Goal: Transaction & Acquisition: Book appointment/travel/reservation

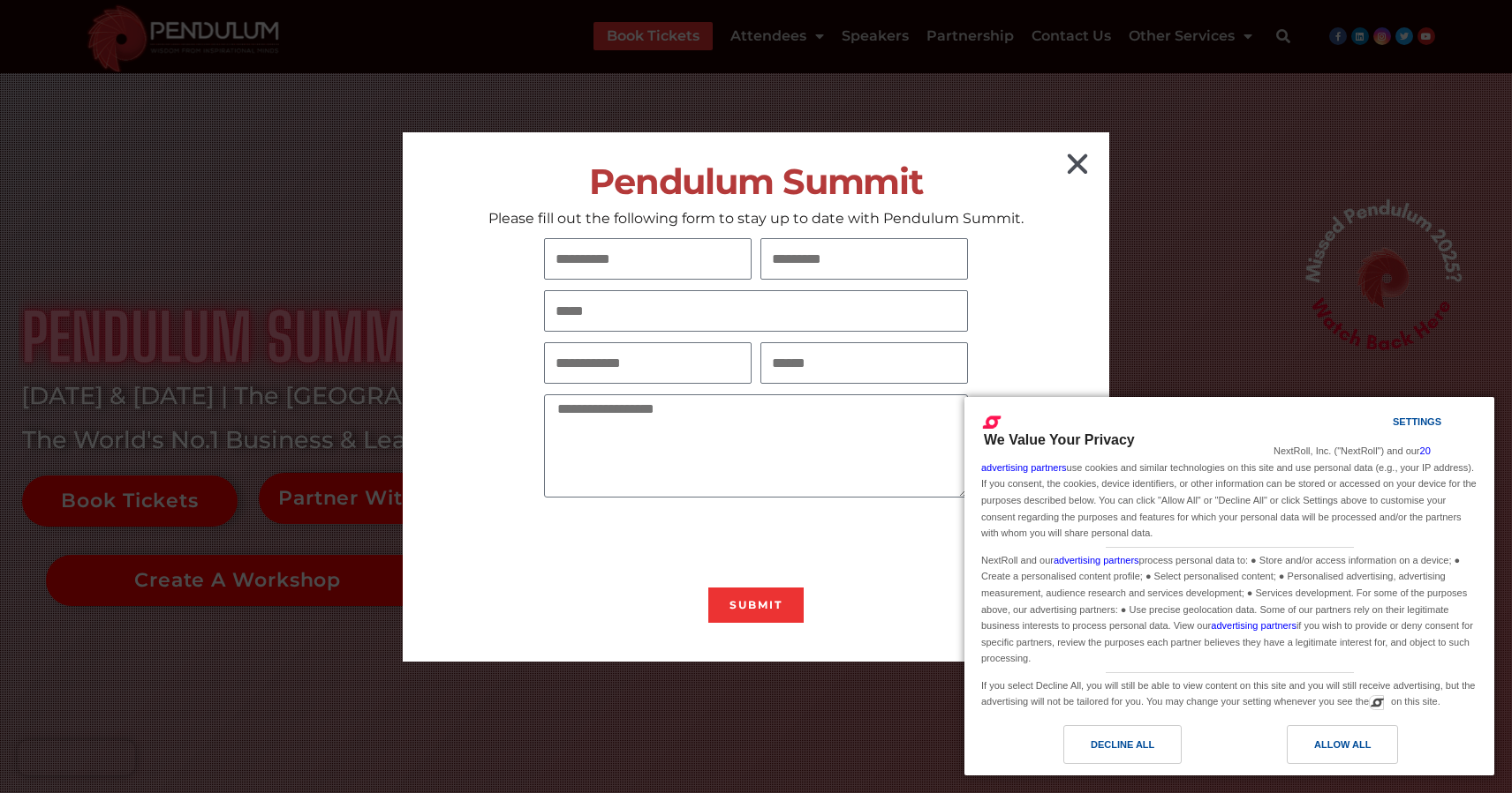
click at [1075, 165] on icon "Close" at bounding box center [1077, 164] width 28 height 28
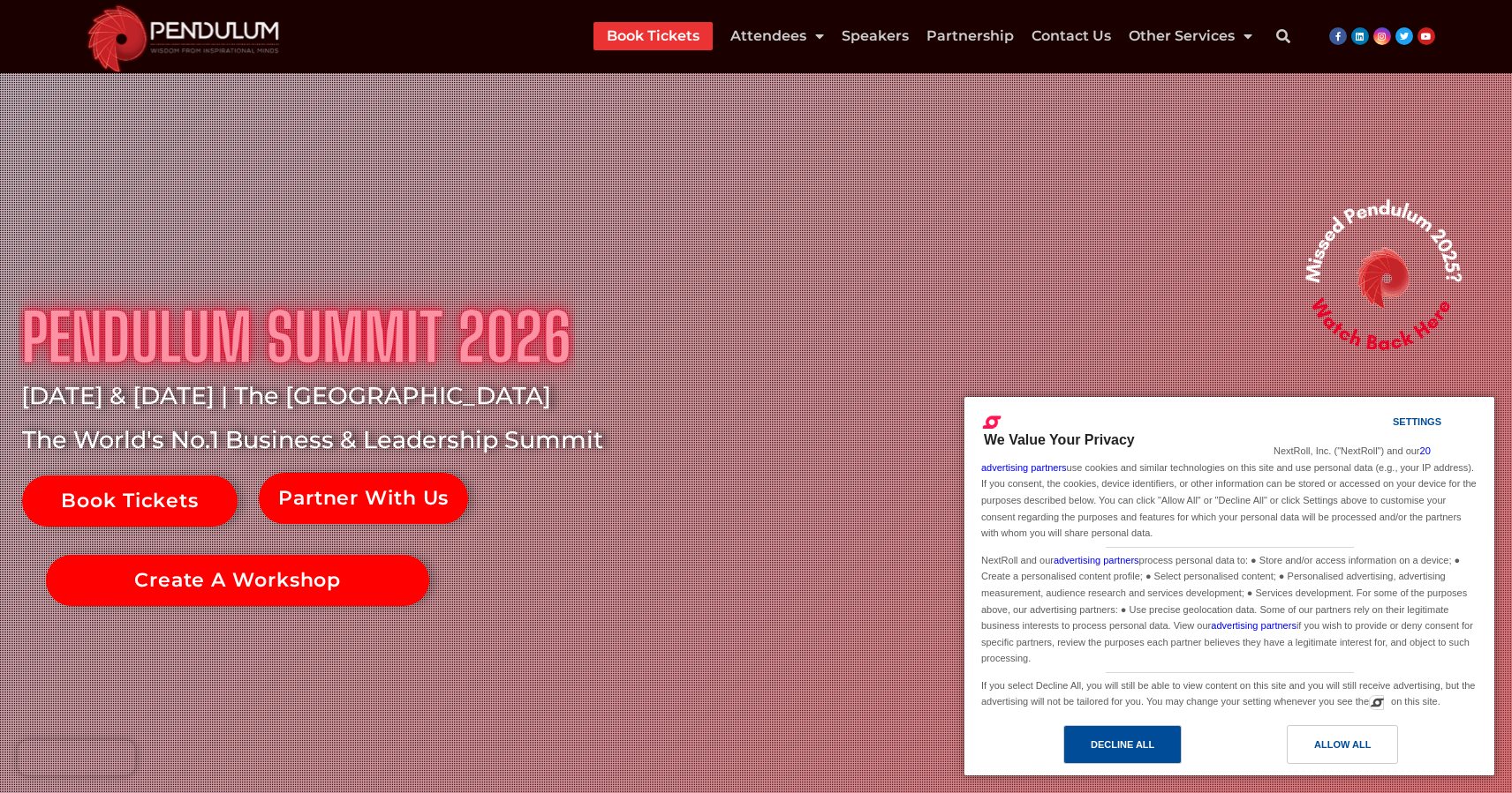
click at [1110, 741] on div "Decline All" at bounding box center [1122, 744] width 64 height 20
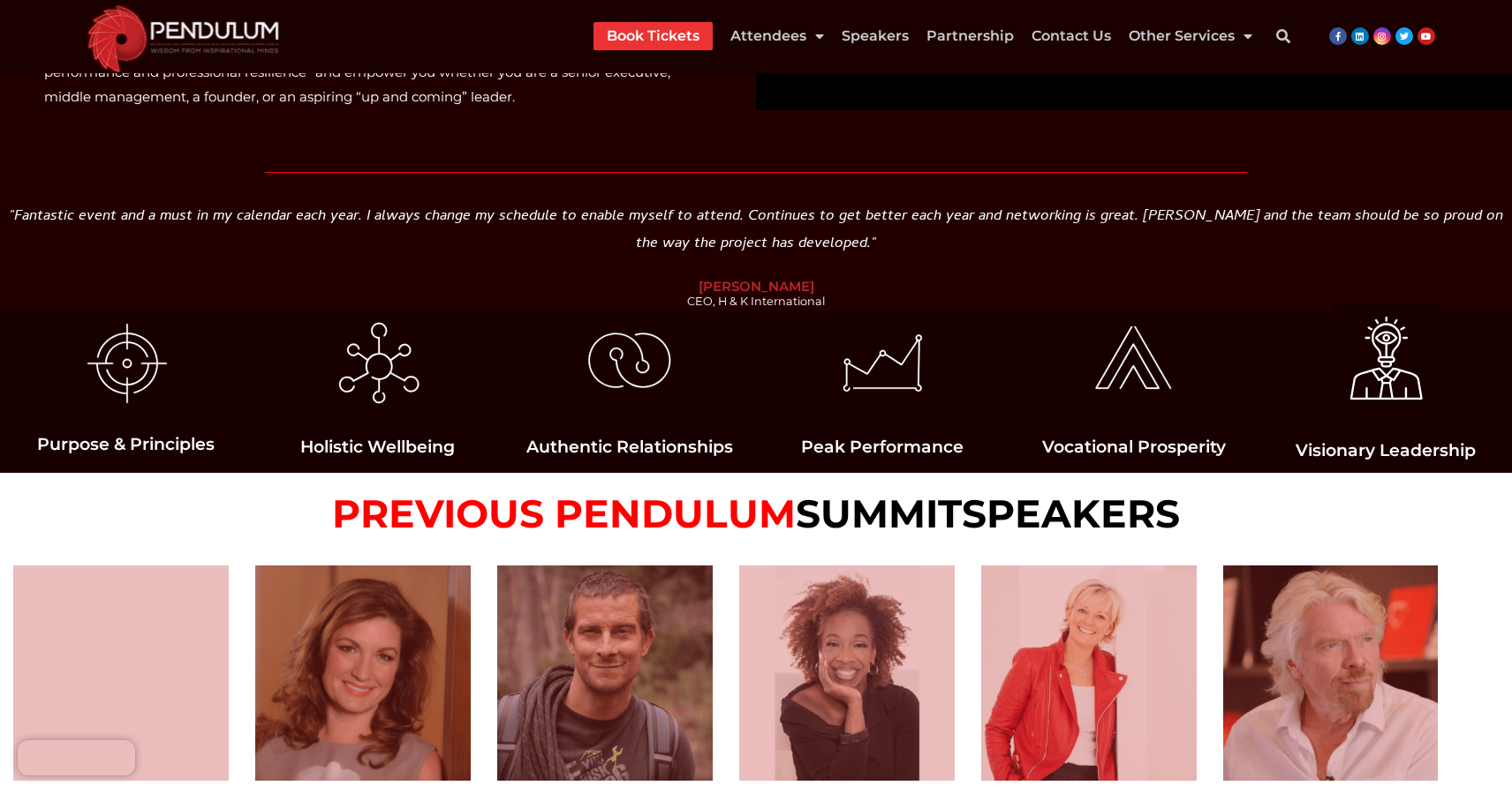
scroll to position [1724, 0]
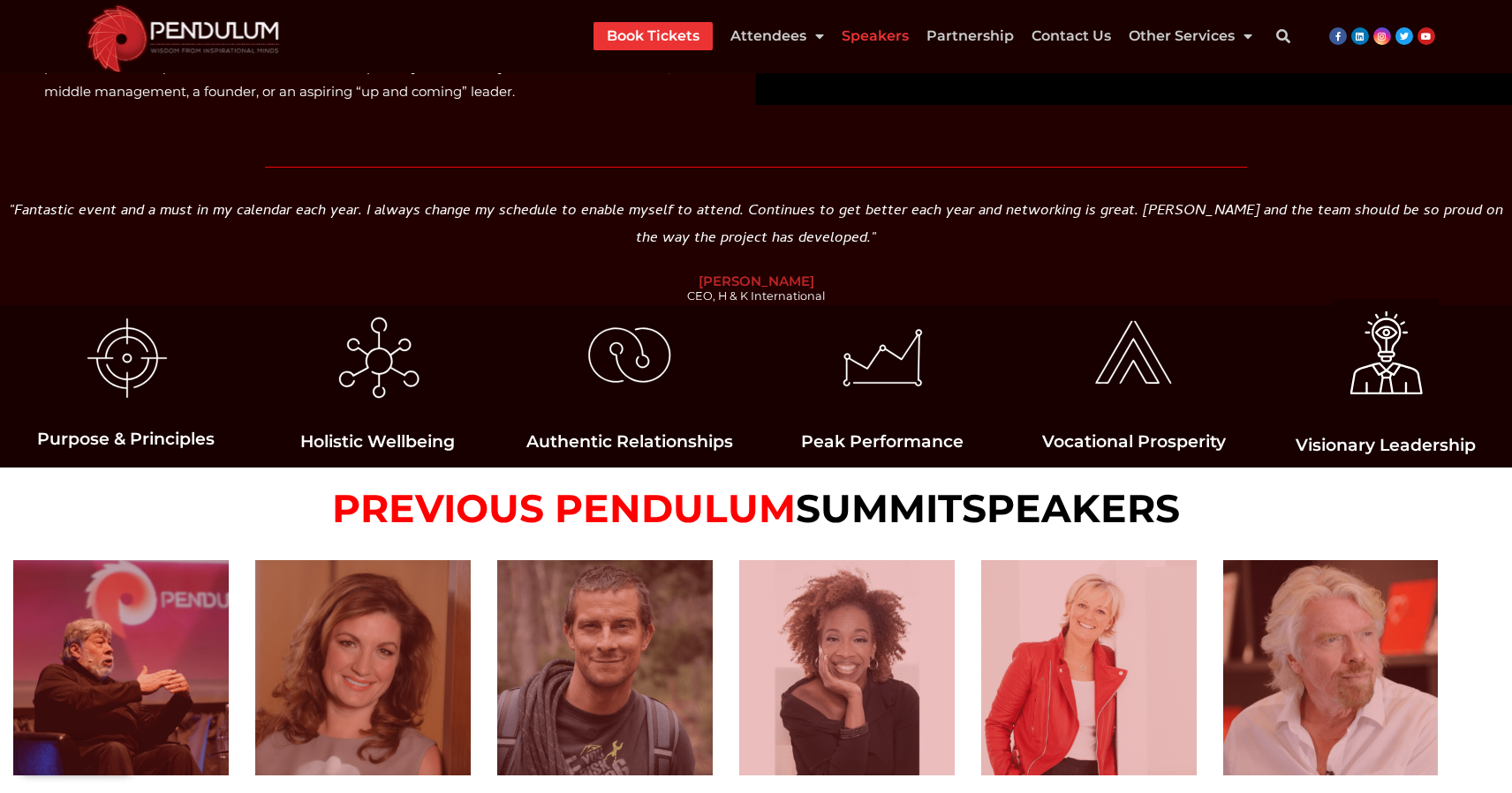
click at [860, 40] on link "Speakers" at bounding box center [875, 36] width 67 height 28
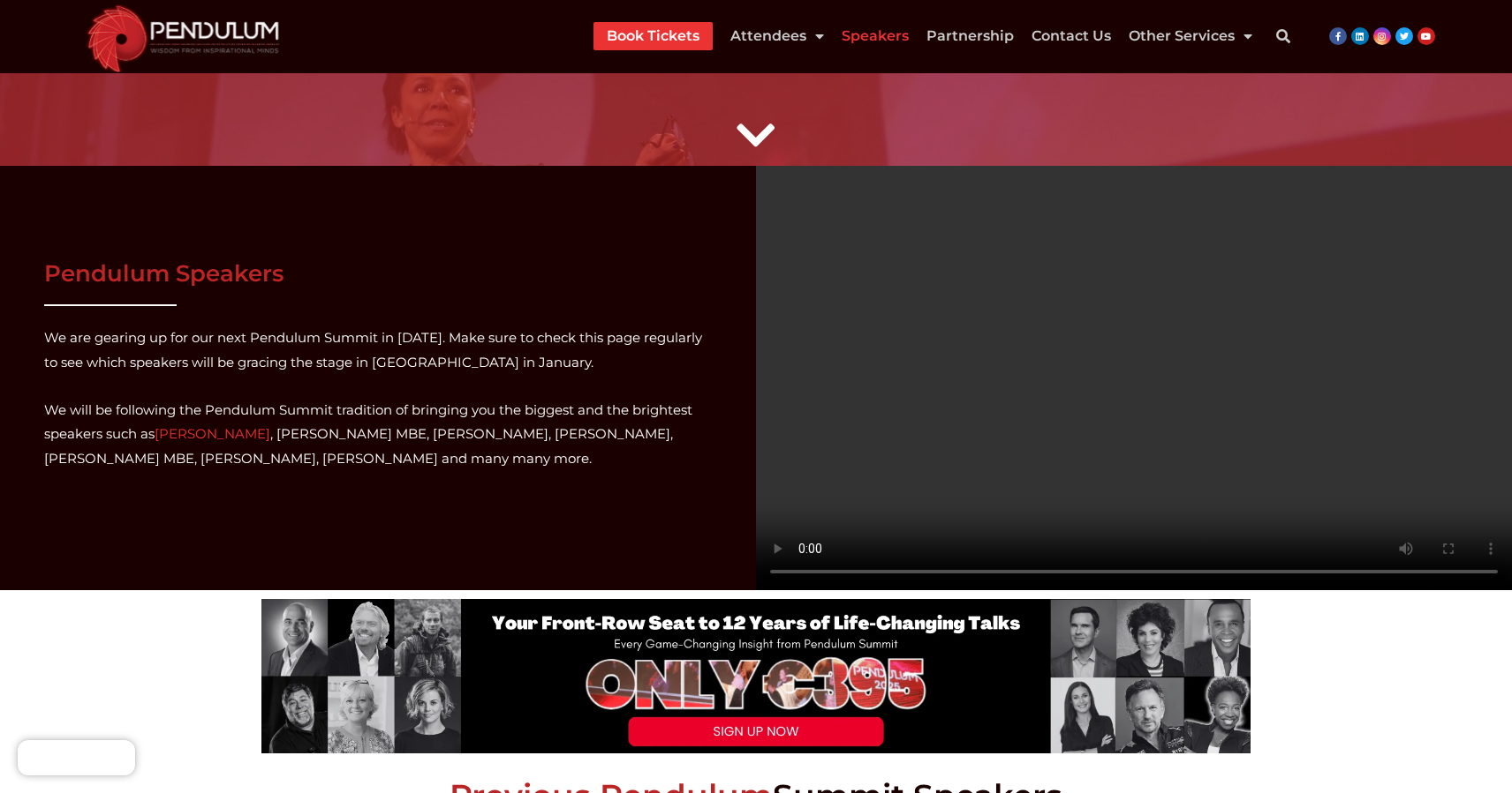
scroll to position [115, 0]
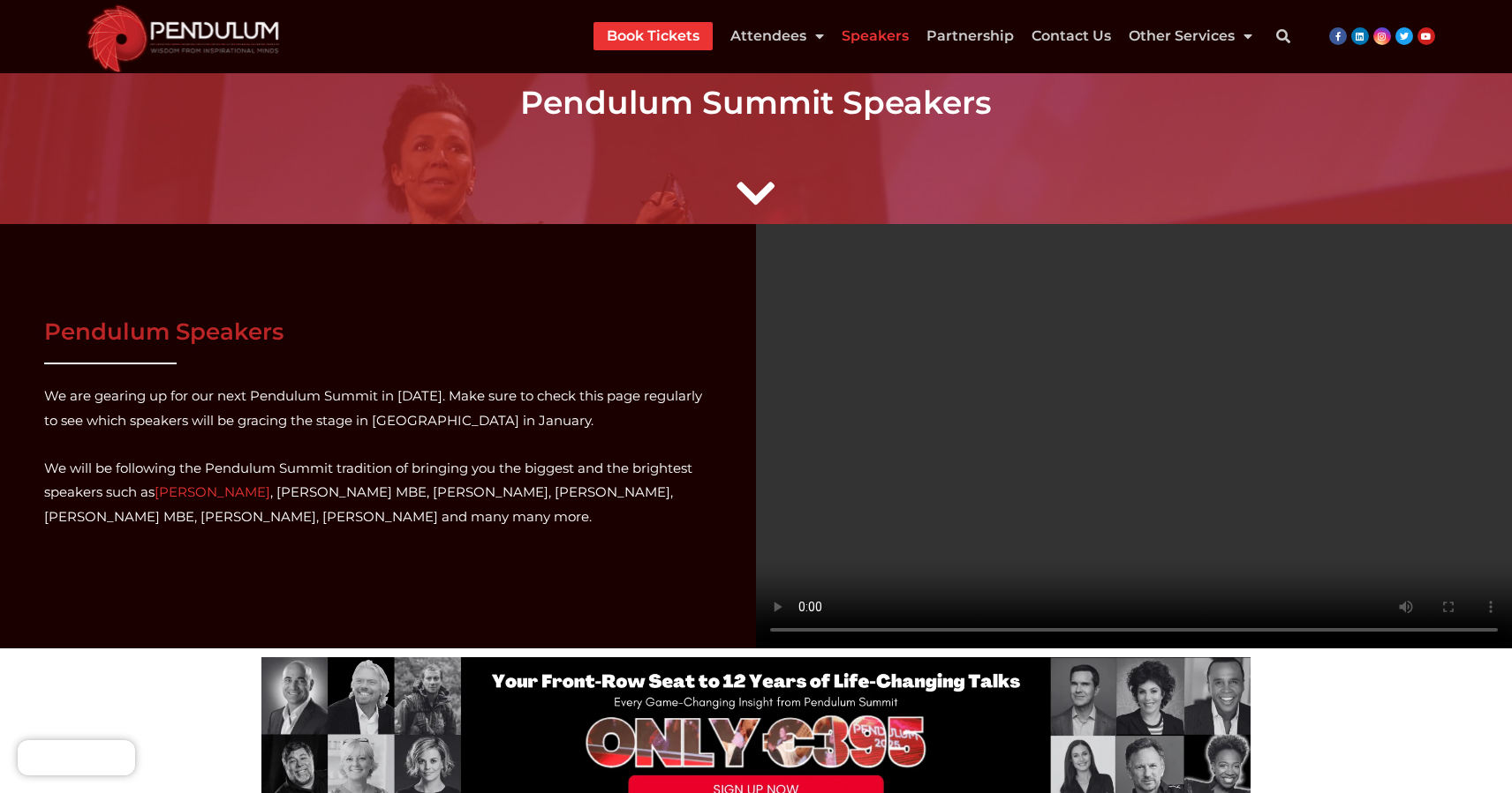
click at [647, 49] on link "Book Tickets" at bounding box center [652, 36] width 93 height 28
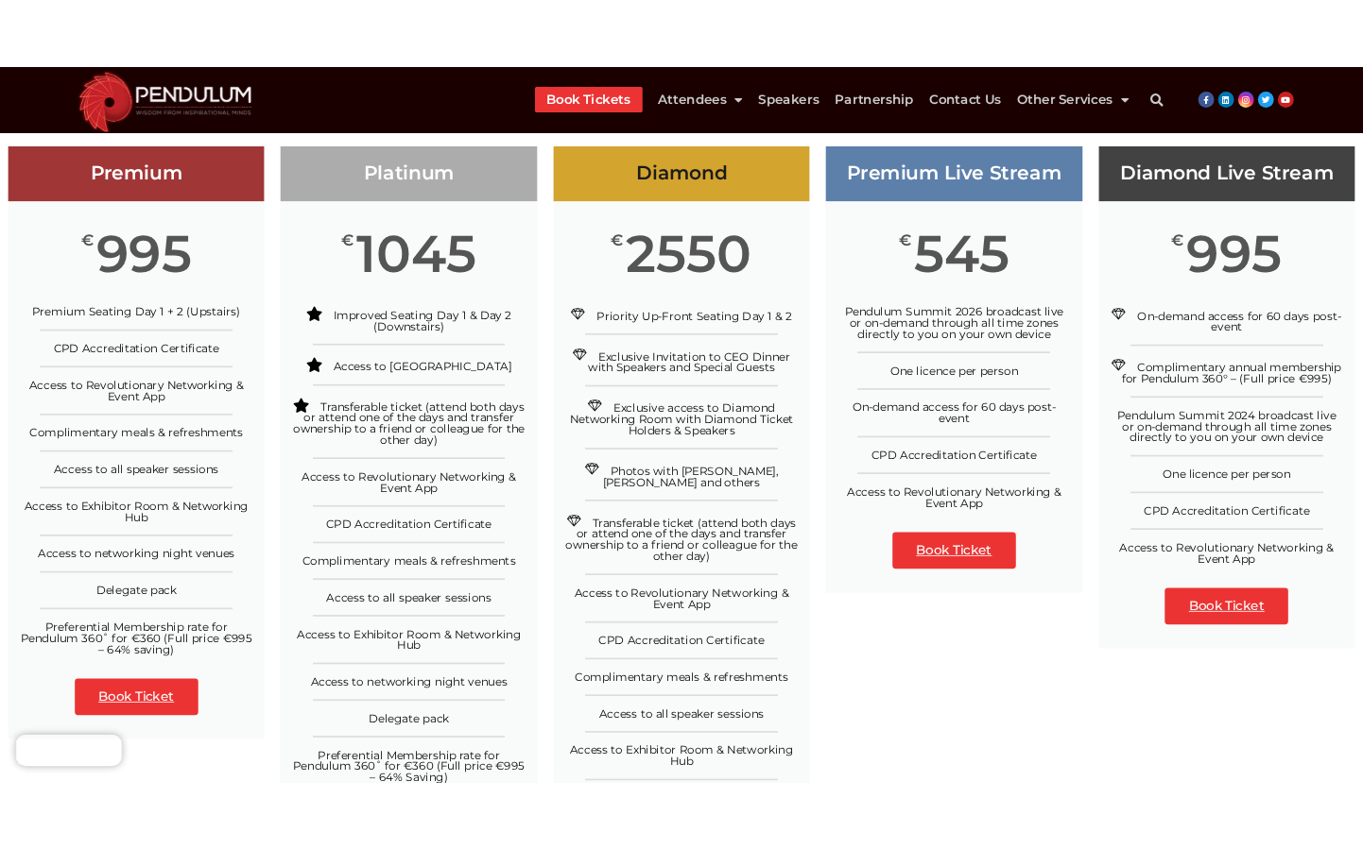
scroll to position [360, 0]
